Goal: Transaction & Acquisition: Purchase product/service

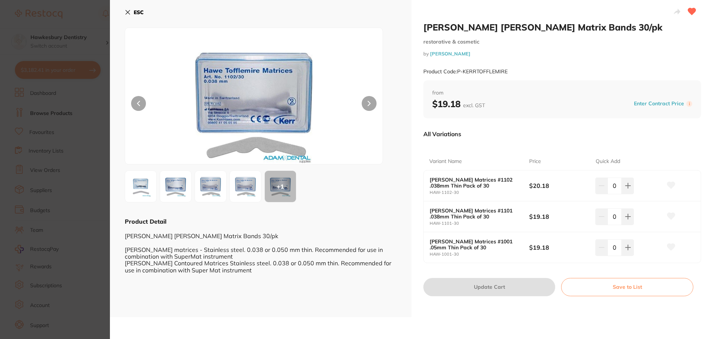
scroll to position [119, 0]
click at [81, 9] on section "[PERSON_NAME] [PERSON_NAME] Matrix Bands 30/pk restorative & cosmetic by [PERSO…" at bounding box center [356, 169] width 713 height 339
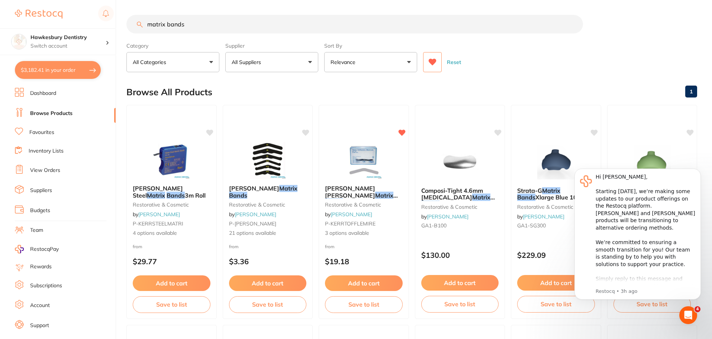
click at [67, 71] on button "$3,182.41 in your order" at bounding box center [58, 70] width 86 height 18
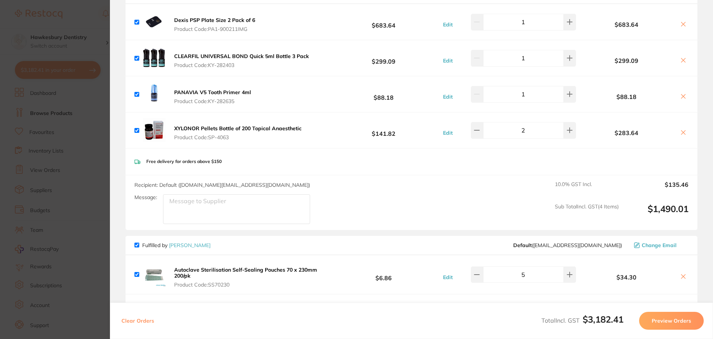
scroll to position [372, 0]
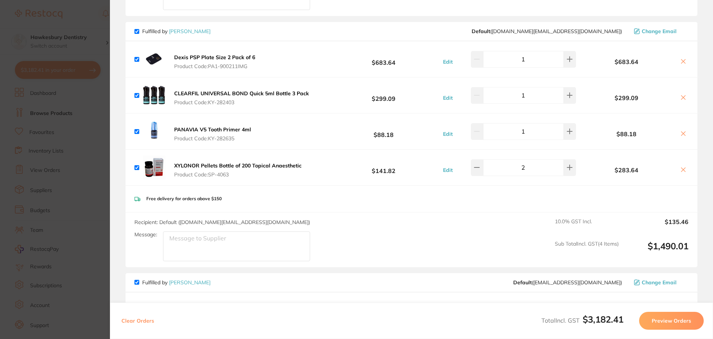
drag, startPoint x: 253, startPoint y: 66, endPoint x: 219, endPoint y: 67, distance: 34.9
click at [219, 67] on span "Product Code: PA1-900211IMG" at bounding box center [214, 66] width 81 height 6
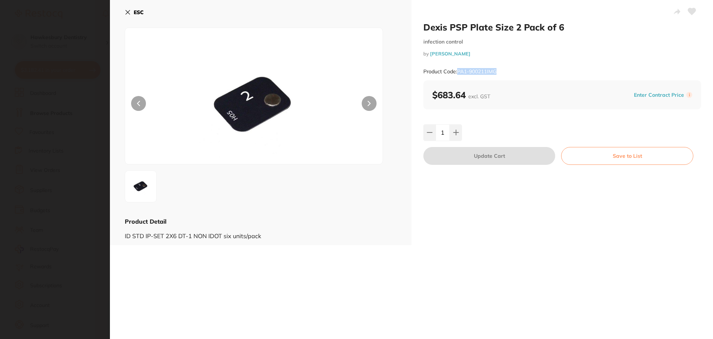
click at [456, 75] on div "Product Code: PA1-900211IMG" at bounding box center [563, 71] width 278 height 18
copy small "PA1-900211IMG"
click at [128, 14] on icon at bounding box center [128, 12] width 6 height 6
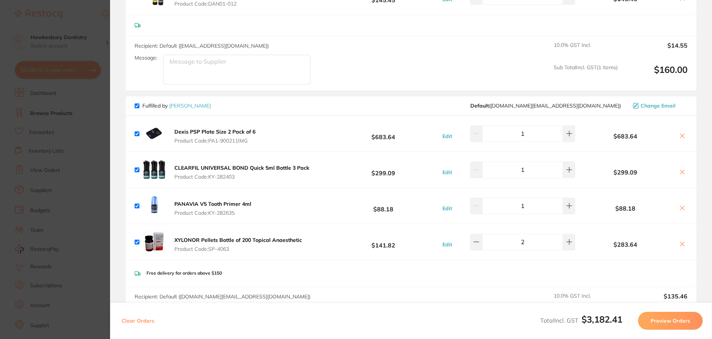
scroll to position [334, 0]
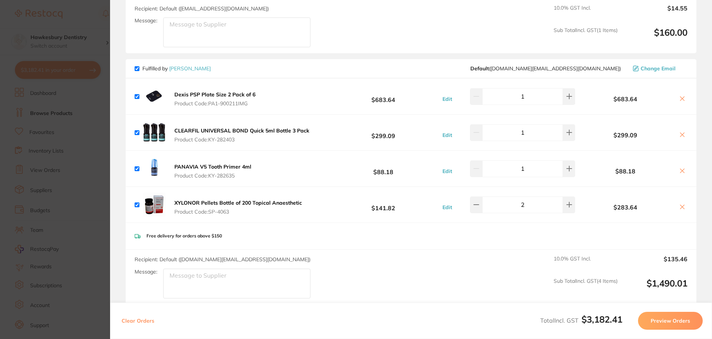
click at [679, 100] on icon at bounding box center [682, 99] width 6 height 6
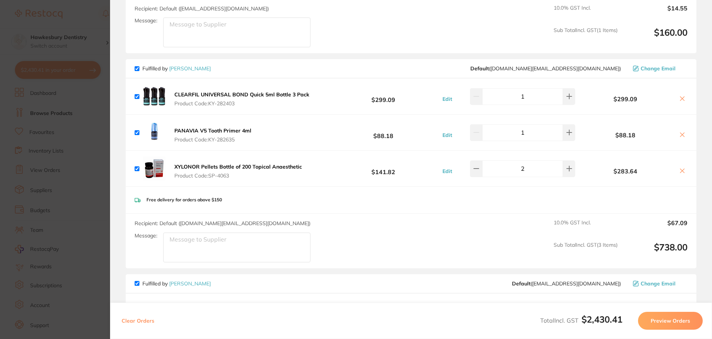
click at [679, 100] on icon at bounding box center [682, 99] width 6 height 6
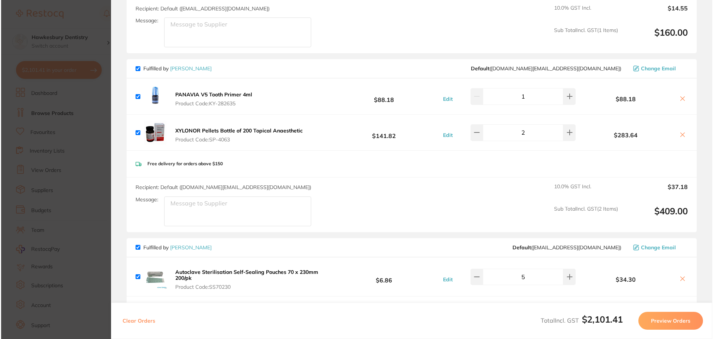
scroll to position [0, 0]
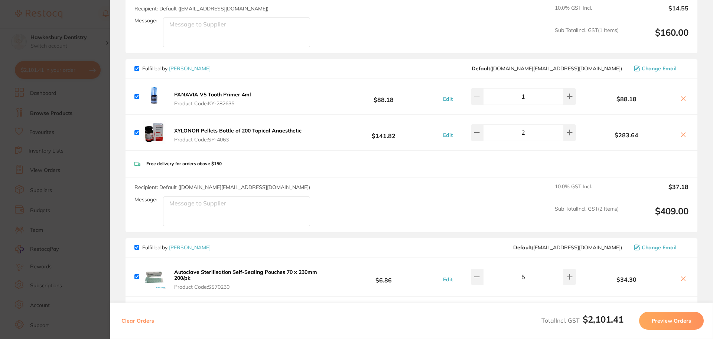
click at [681, 136] on icon at bounding box center [684, 135] width 6 height 6
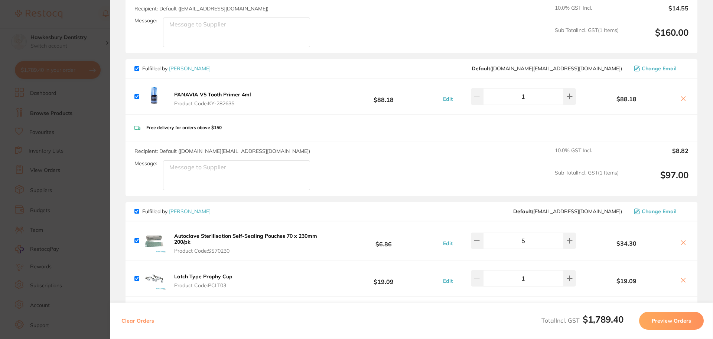
click at [682, 99] on icon at bounding box center [684, 99] width 4 height 4
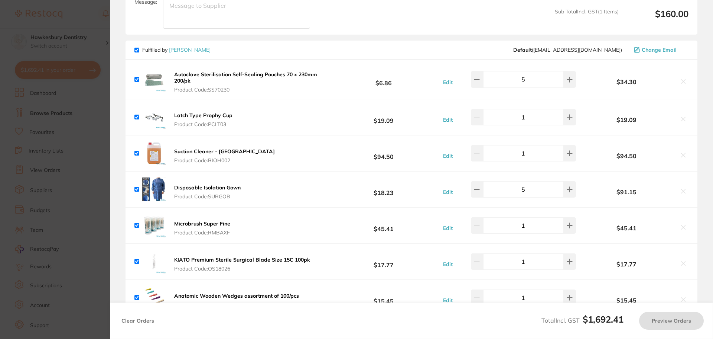
scroll to position [372, 0]
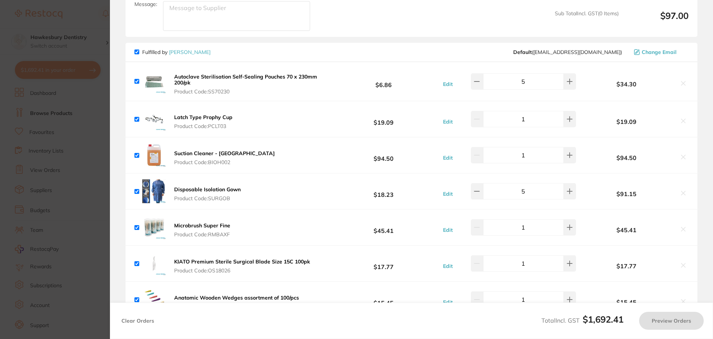
checkbox input "true"
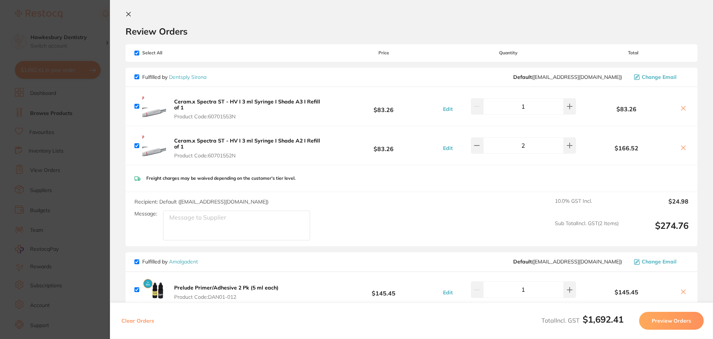
scroll to position [0, 0]
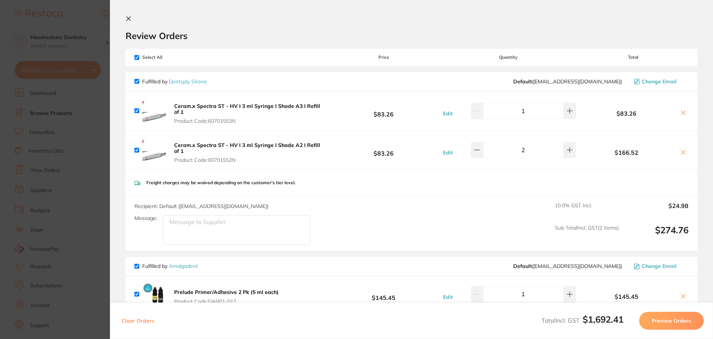
click at [87, 21] on section "Update RRP Set your pre negotiated price for this item. Item Agreed RRP (excl. …" at bounding box center [356, 169] width 713 height 339
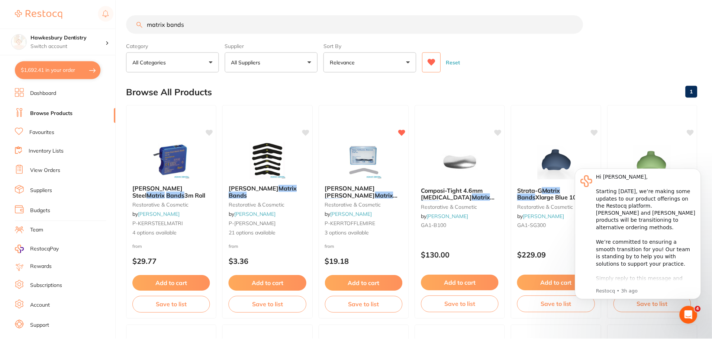
scroll to position [0, 0]
drag, startPoint x: 191, startPoint y: 23, endPoint x: 129, endPoint y: 22, distance: 61.3
click at [129, 22] on input "matrix bands" at bounding box center [354, 23] width 456 height 19
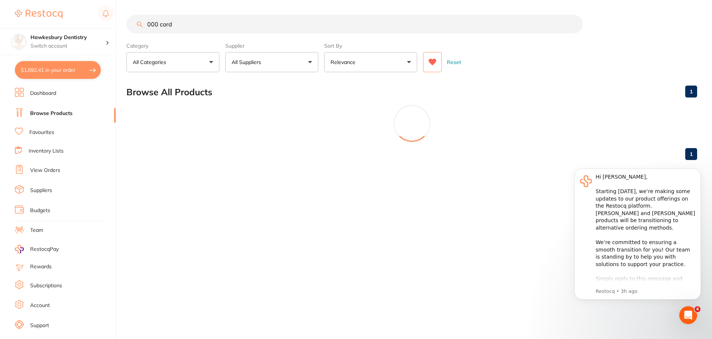
scroll to position [0, 0]
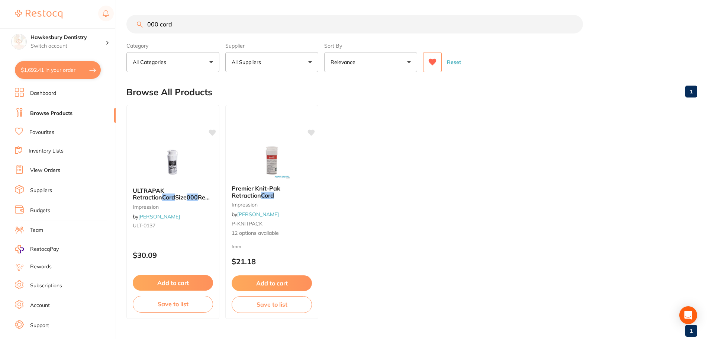
click at [259, 71] on button "All Suppliers" at bounding box center [271, 62] width 93 height 20
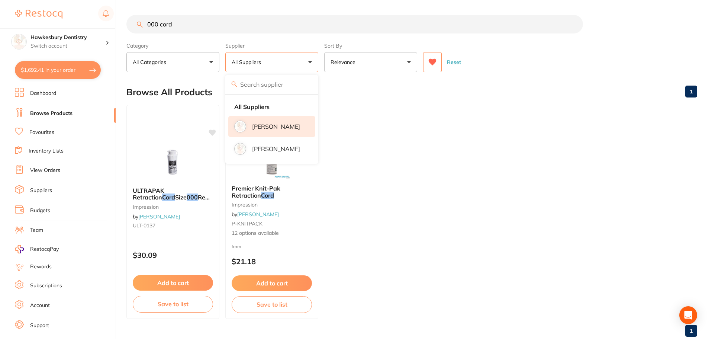
click at [278, 125] on p "[PERSON_NAME]" at bounding box center [276, 126] width 48 height 7
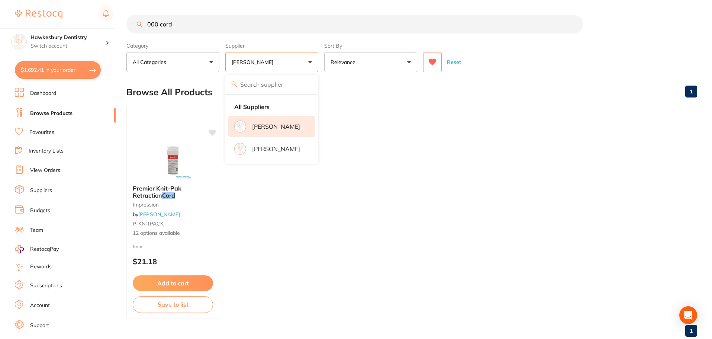
click at [300, 58] on button "[PERSON_NAME]" at bounding box center [271, 62] width 93 height 20
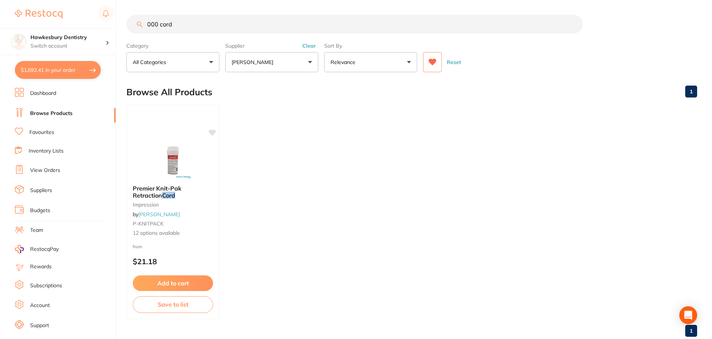
click at [260, 70] on button "[PERSON_NAME]" at bounding box center [271, 62] width 93 height 20
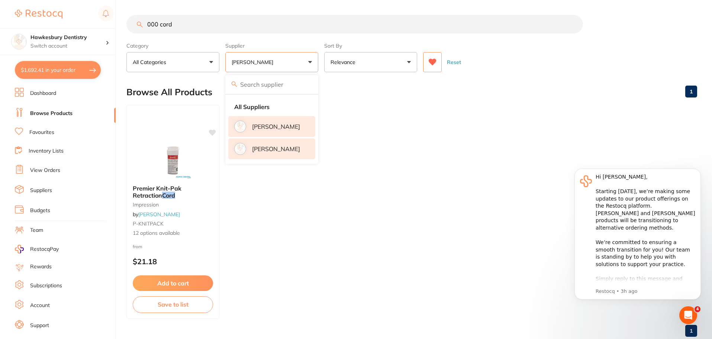
click at [276, 145] on p "[PERSON_NAME]" at bounding box center [276, 148] width 48 height 7
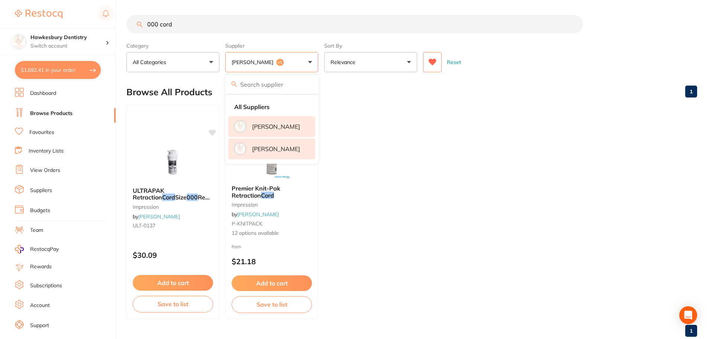
click at [326, 20] on input "000 cord" at bounding box center [354, 24] width 456 height 19
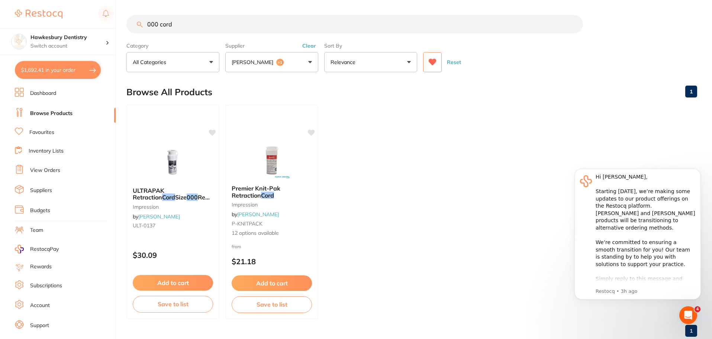
drag, startPoint x: 184, startPoint y: 30, endPoint x: 132, endPoint y: 27, distance: 51.3
click at [133, 27] on input "000 cord" at bounding box center [354, 24] width 456 height 19
type input "matrix"
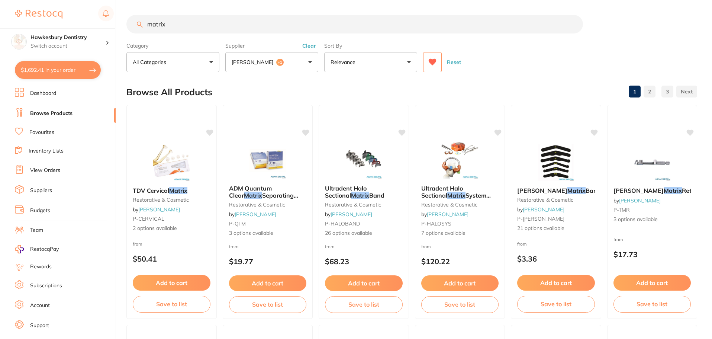
click at [292, 64] on button "[PERSON_NAME] +1" at bounding box center [271, 62] width 93 height 20
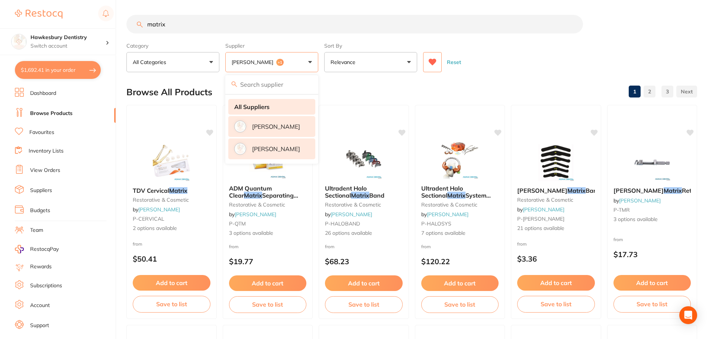
click at [274, 110] on li "All Suppliers" at bounding box center [271, 107] width 87 height 16
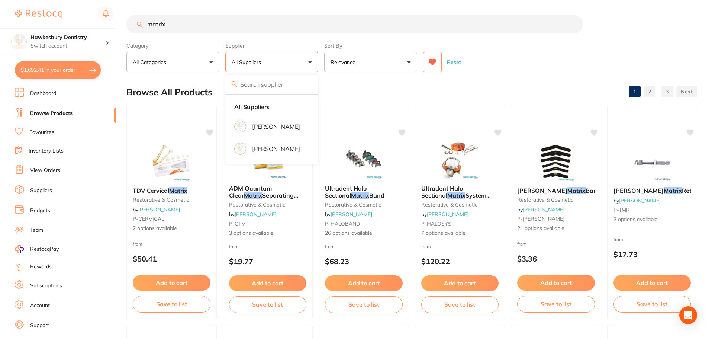
click at [516, 16] on input "matrix" at bounding box center [354, 24] width 456 height 19
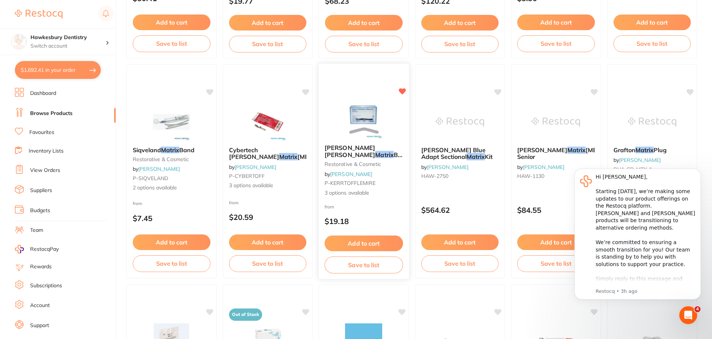
click at [367, 117] on img at bounding box center [363, 120] width 49 height 38
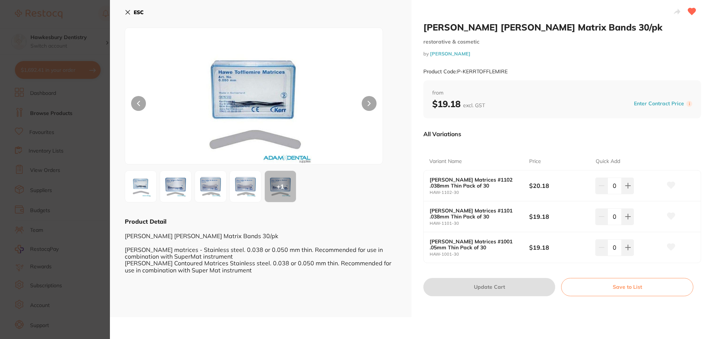
click at [252, 190] on img at bounding box center [245, 186] width 27 height 27
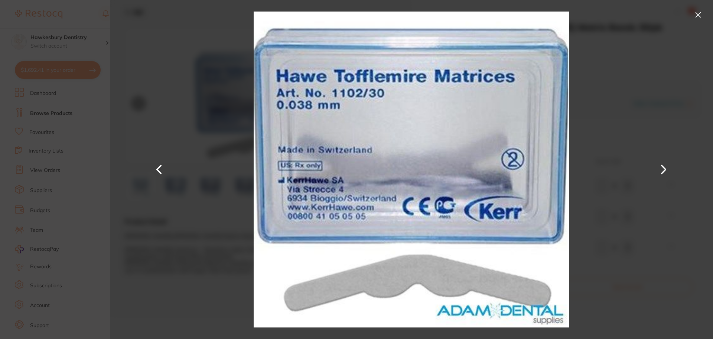
click at [161, 172] on button at bounding box center [159, 169] width 18 height 169
click at [651, 166] on div at bounding box center [411, 169] width 603 height 339
click at [675, 168] on div at bounding box center [411, 169] width 603 height 339
click at [670, 169] on button at bounding box center [664, 169] width 18 height 169
click at [163, 171] on button at bounding box center [159, 169] width 18 height 169
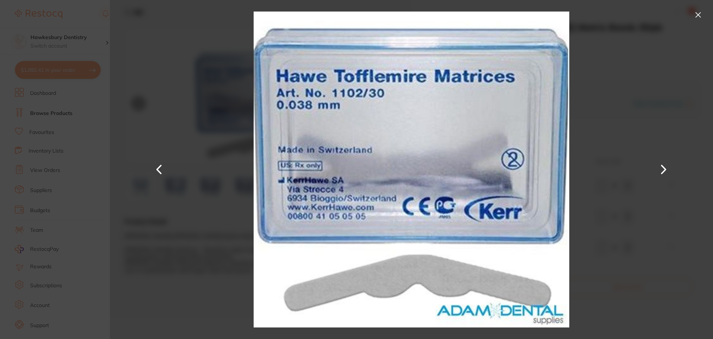
click at [694, 16] on button at bounding box center [699, 15] width 12 height 12
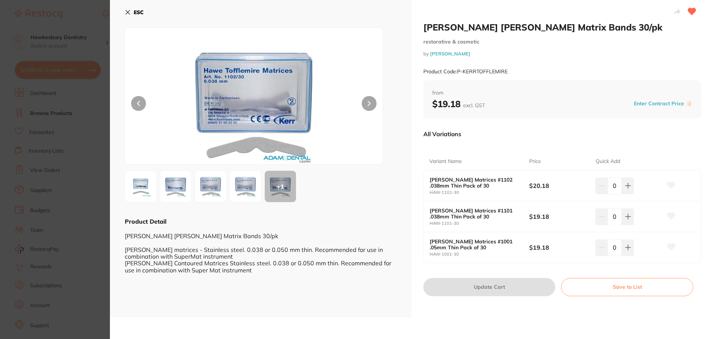
click at [240, 187] on img at bounding box center [245, 186] width 27 height 27
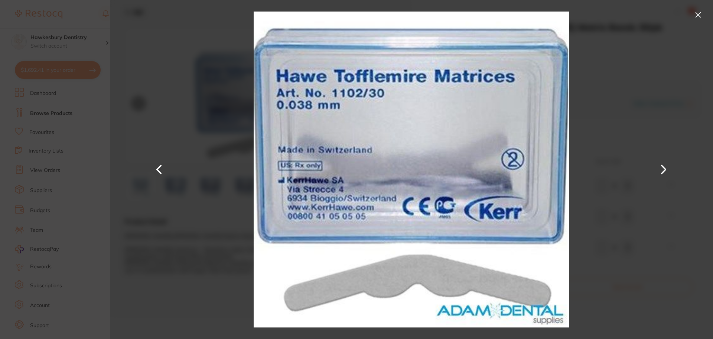
click at [152, 166] on button at bounding box center [159, 169] width 18 height 169
click at [702, 16] on button at bounding box center [699, 15] width 12 height 12
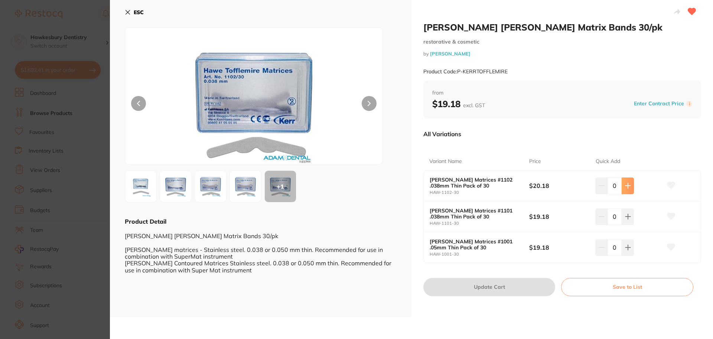
click at [626, 186] on icon at bounding box center [628, 185] width 6 height 6
type input "1"
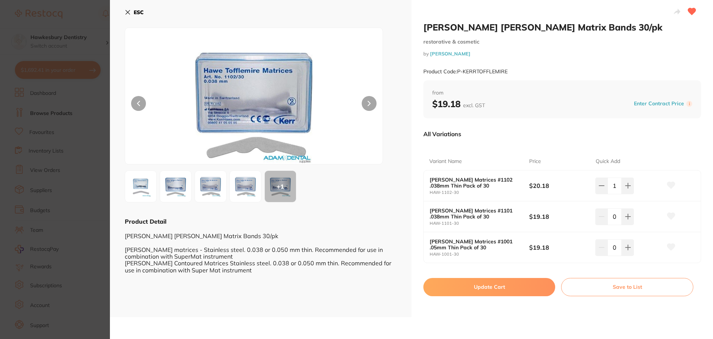
click at [524, 288] on button "Update Cart" at bounding box center [490, 287] width 132 height 18
checkbox input "false"
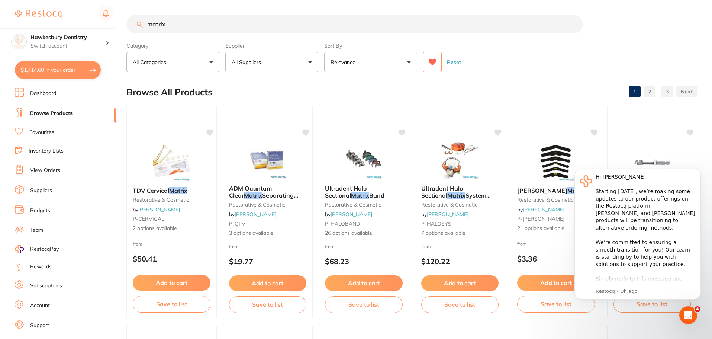
scroll to position [0, 0]
drag, startPoint x: 180, startPoint y: 30, endPoint x: 130, endPoint y: 35, distance: 50.8
click at [130, 35] on section "matrix Category All Categories All Categories infection control laboratory rest…" at bounding box center [411, 43] width 570 height 57
type input "s"
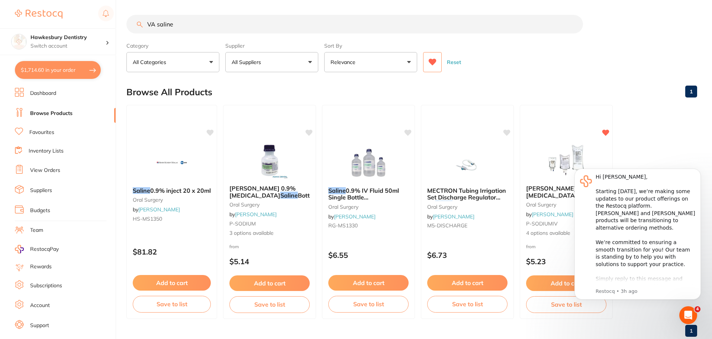
scroll to position [0, 0]
click at [289, 279] on button "Add to cart" at bounding box center [269, 284] width 81 height 16
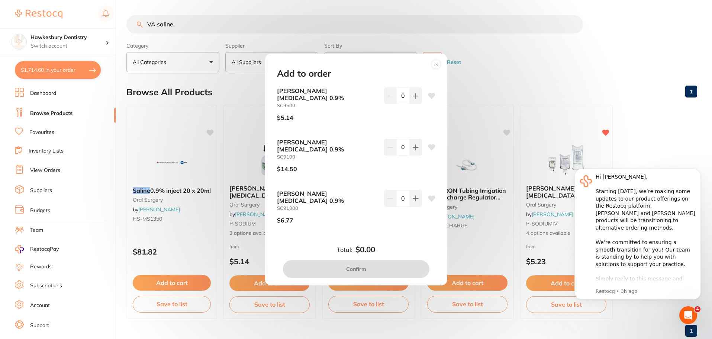
click at [438, 68] on circle at bounding box center [435, 64] width 9 height 9
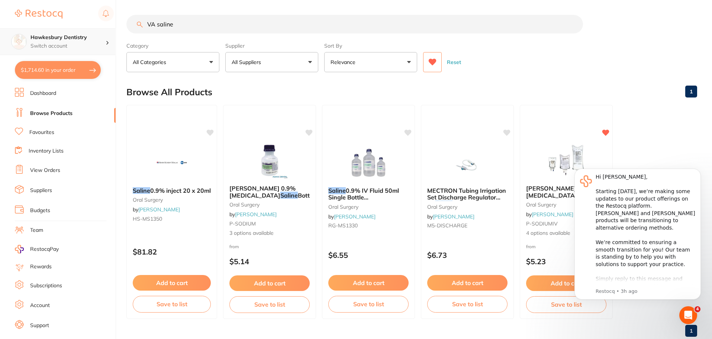
drag, startPoint x: 236, startPoint y: 29, endPoint x: 10, endPoint y: 47, distance: 226.6
click at [10, 47] on div "$1,714.60 Hawkesbury Dentistry Switch account Hawkesbury Dentistry $1,714.60 in…" at bounding box center [356, 169] width 712 height 339
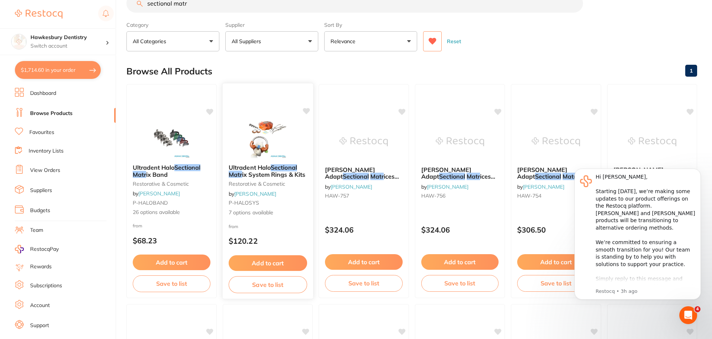
scroll to position [37, 0]
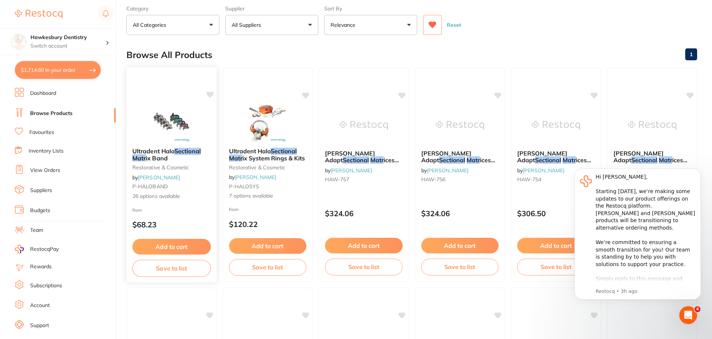
click at [173, 113] on img at bounding box center [171, 123] width 49 height 38
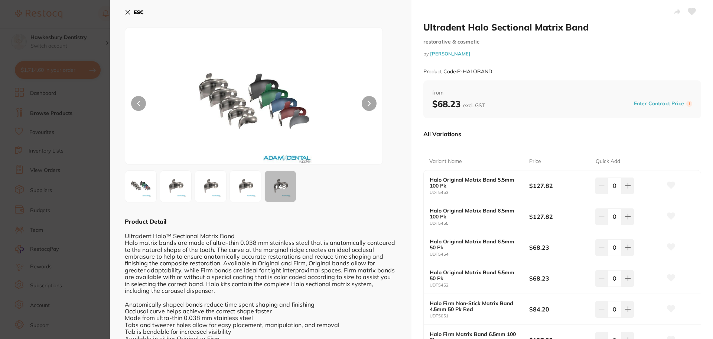
click at [128, 16] on button "ESC" at bounding box center [134, 12] width 19 height 13
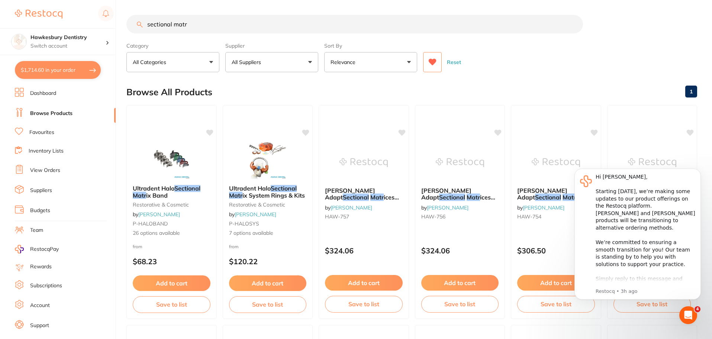
drag, startPoint x: 199, startPoint y: 22, endPoint x: 97, endPoint y: 22, distance: 101.4
click at [97, 22] on div "$1,714.60 Hawkesbury Dentistry Switch account Hawkesbury Dentistry $1,714.60 in…" at bounding box center [356, 169] width 712 height 339
type input "k file 15"
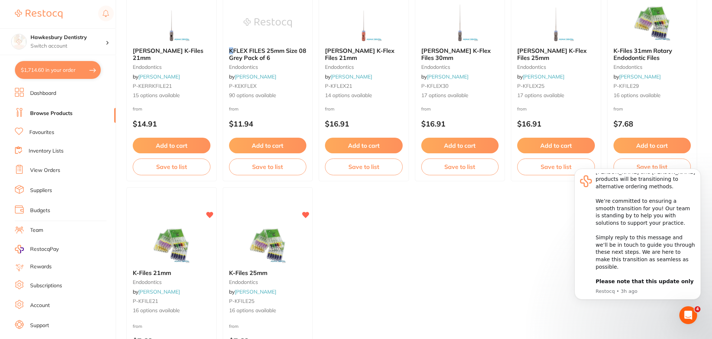
scroll to position [372, 0]
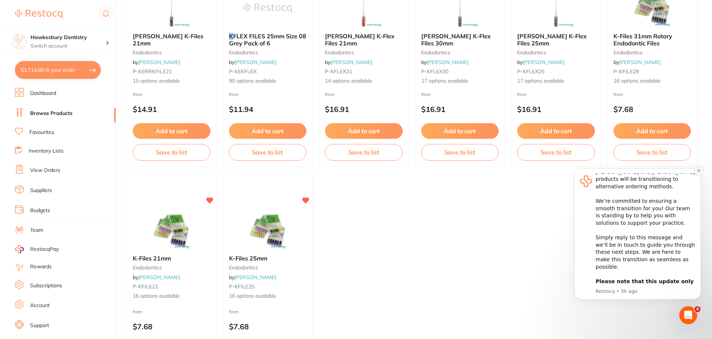
click at [696, 170] on button "Dismiss notification" at bounding box center [698, 171] width 10 height 10
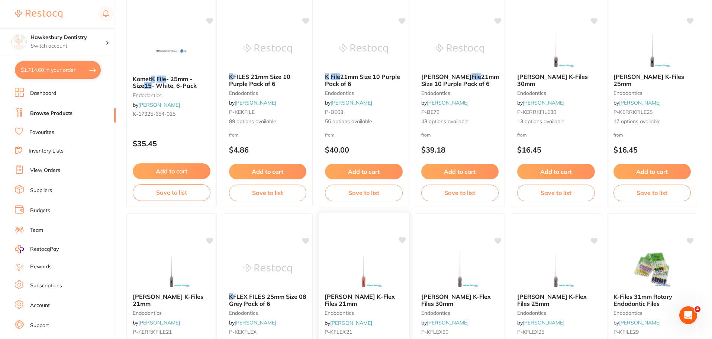
scroll to position [74, 0]
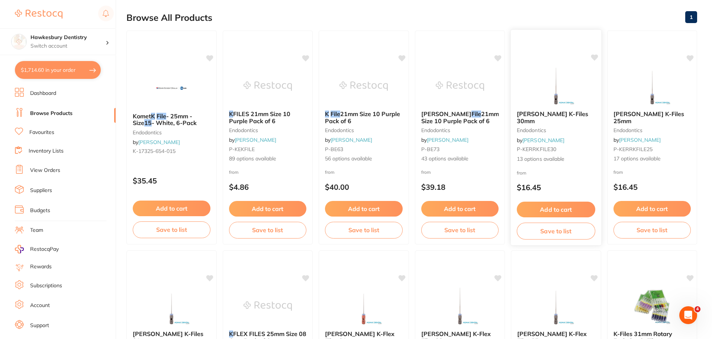
click at [541, 127] on small "endodontics" at bounding box center [556, 130] width 78 height 6
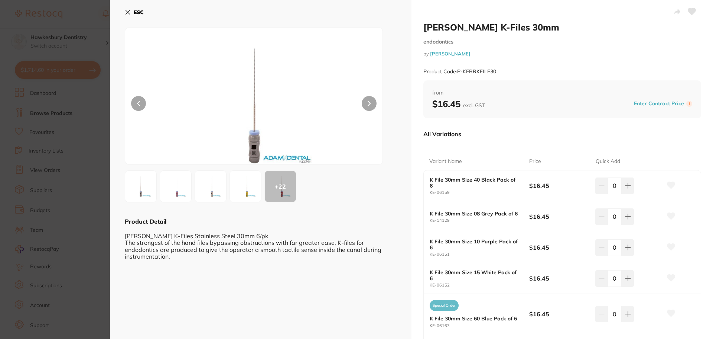
click at [134, 13] on b "ESC" at bounding box center [139, 12] width 10 height 7
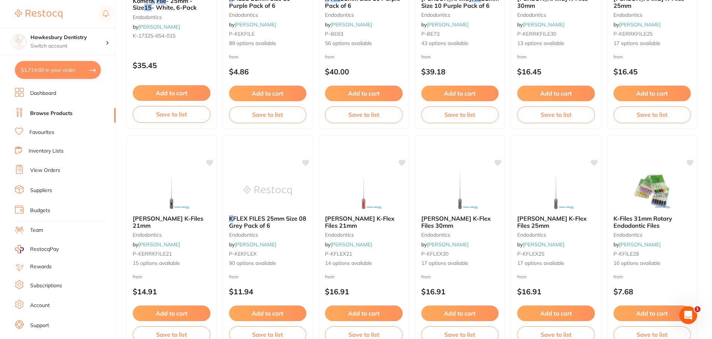
scroll to position [446, 0]
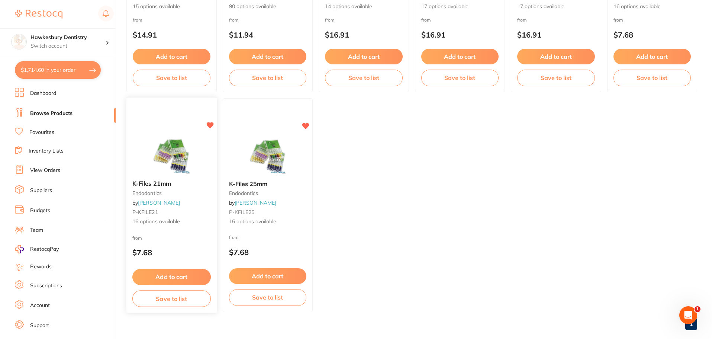
click at [164, 162] on img at bounding box center [171, 155] width 49 height 38
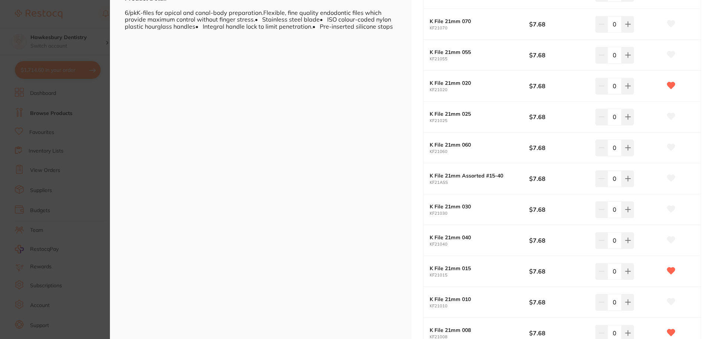
scroll to position [260, 0]
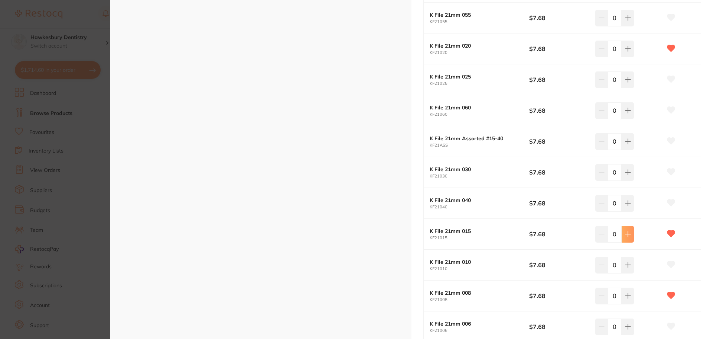
type input "1"
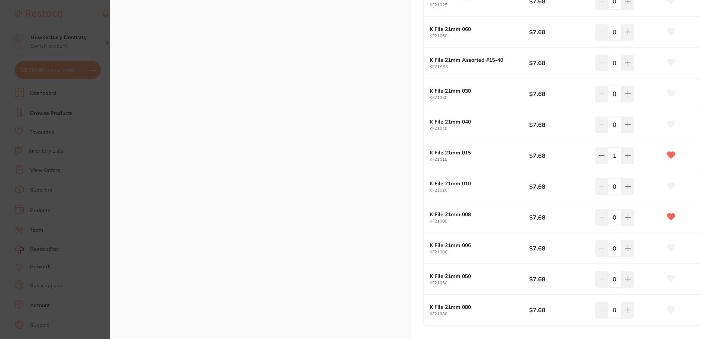
scroll to position [385, 0]
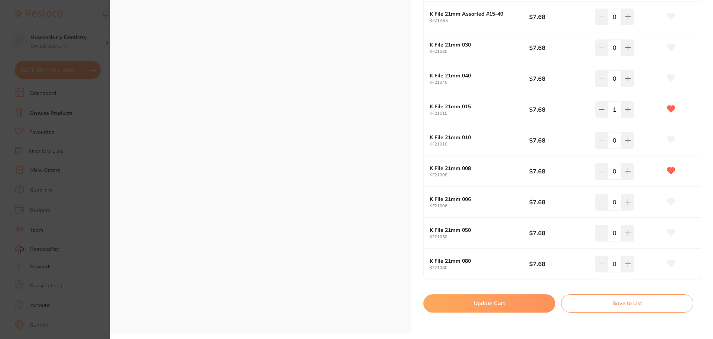
click at [495, 297] on button "Update Cart" at bounding box center [490, 303] width 132 height 18
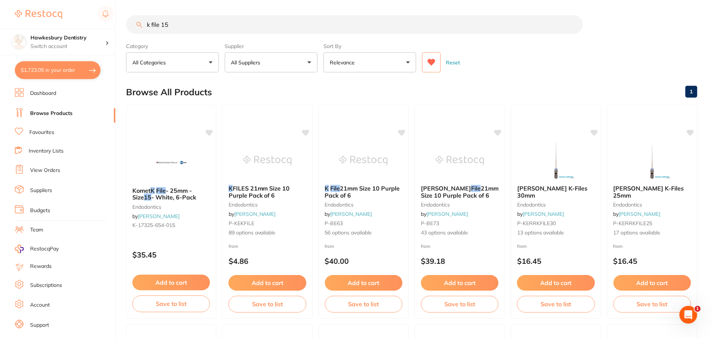
scroll to position [446, 0]
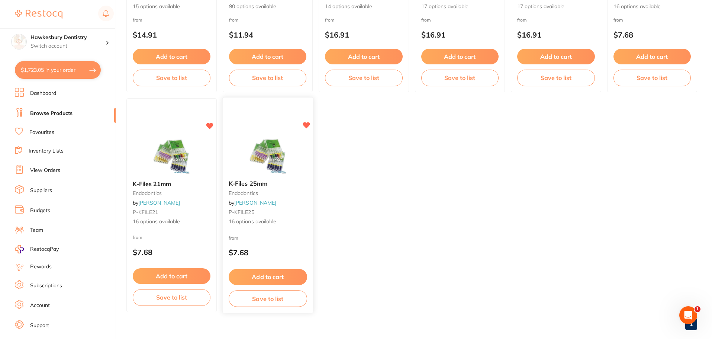
click at [252, 159] on img at bounding box center [267, 155] width 49 height 38
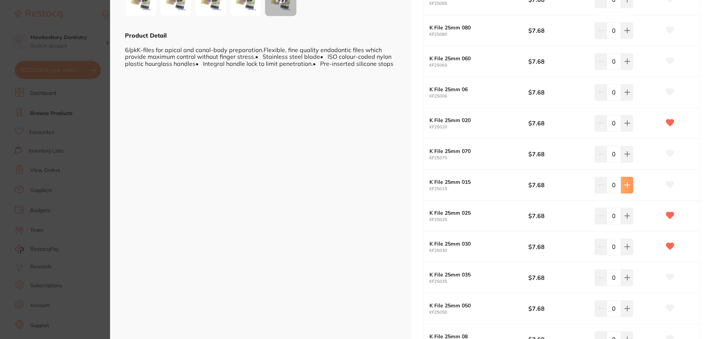
click at [627, 8] on button at bounding box center [627, -1] width 12 height 16
type input "1"
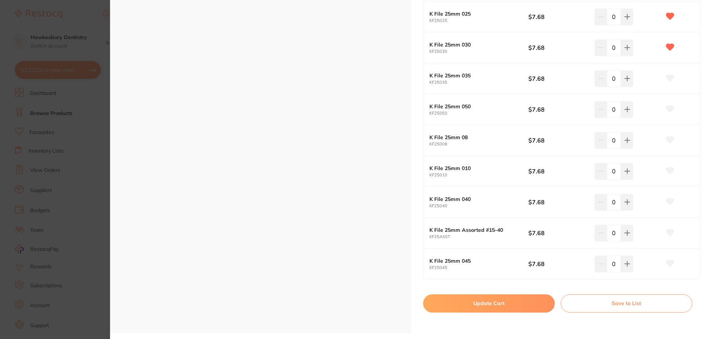
click at [476, 301] on button "Update Cart" at bounding box center [489, 303] width 132 height 18
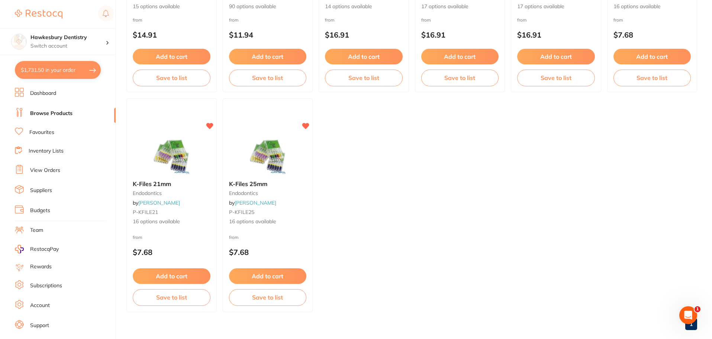
click at [76, 69] on button "$1,731.50 in your order" at bounding box center [58, 70] width 86 height 18
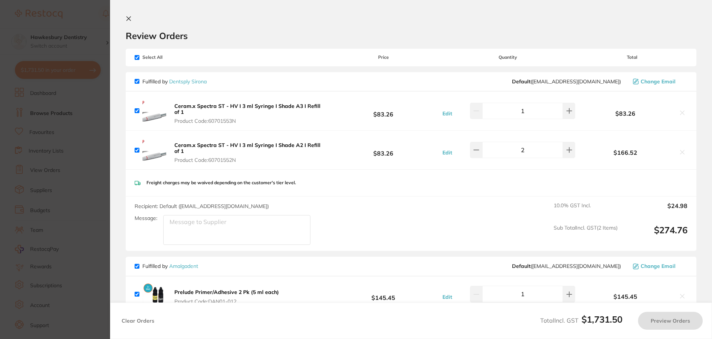
checkbox input "true"
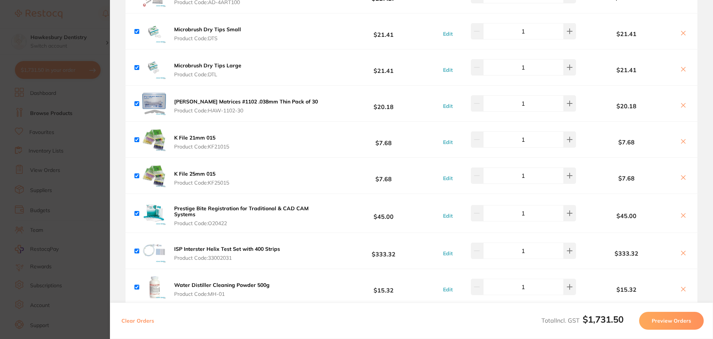
scroll to position [818, 0]
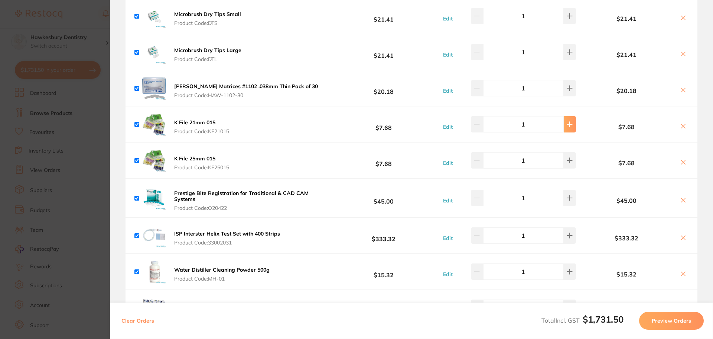
type input "2"
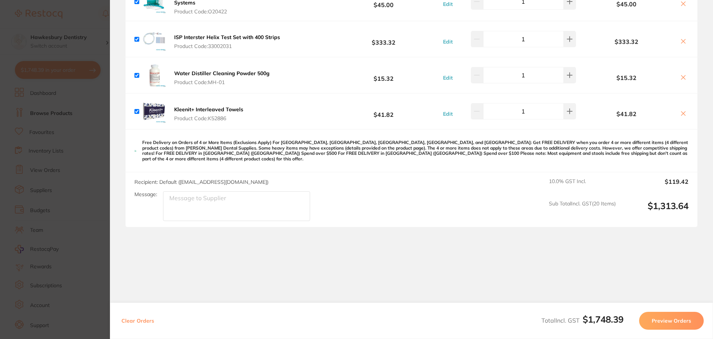
scroll to position [0, 0]
